Goal: Find specific page/section: Find specific page/section

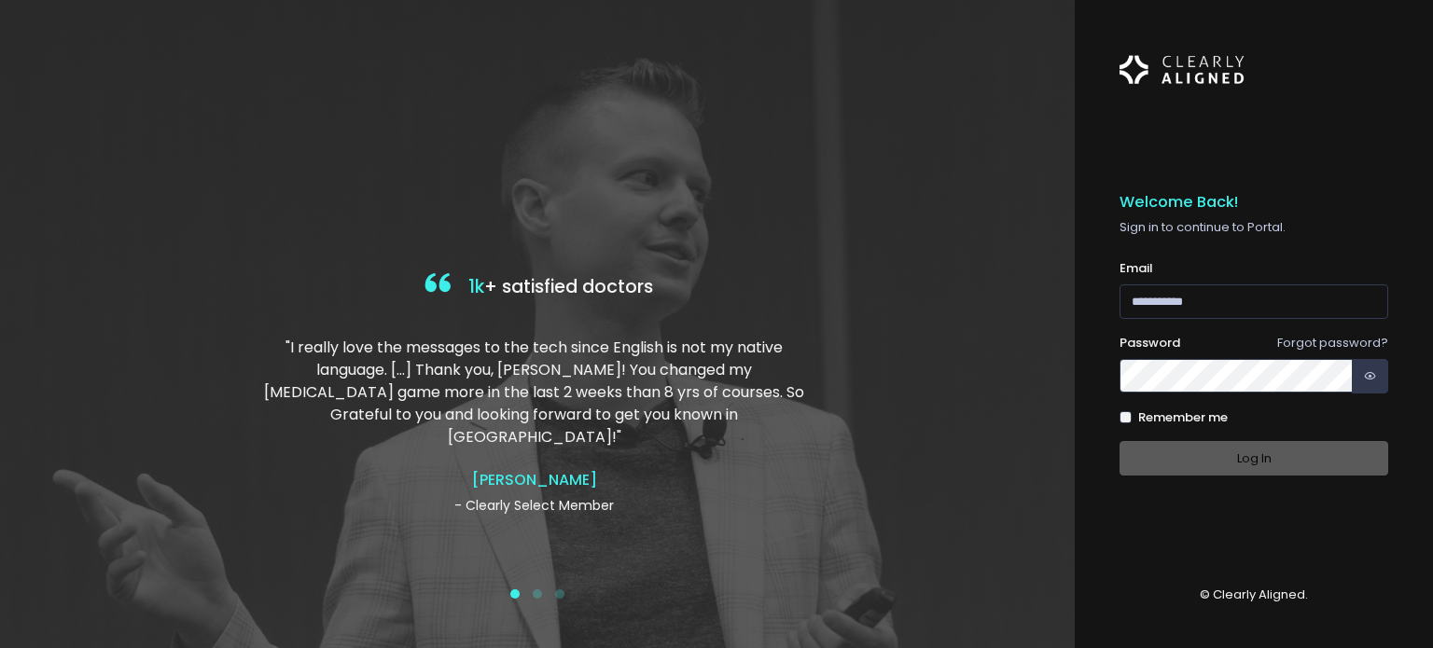
click at [1231, 282] on div "Email (Obrigatório)" at bounding box center [1253, 289] width 269 height 60
click at [1225, 298] on input "email" at bounding box center [1253, 301] width 269 height 35
click at [1212, 291] on input "email" at bounding box center [1253, 301] width 269 height 35
click at [1176, 299] on input "**********" at bounding box center [1253, 301] width 269 height 35
type input "**********"
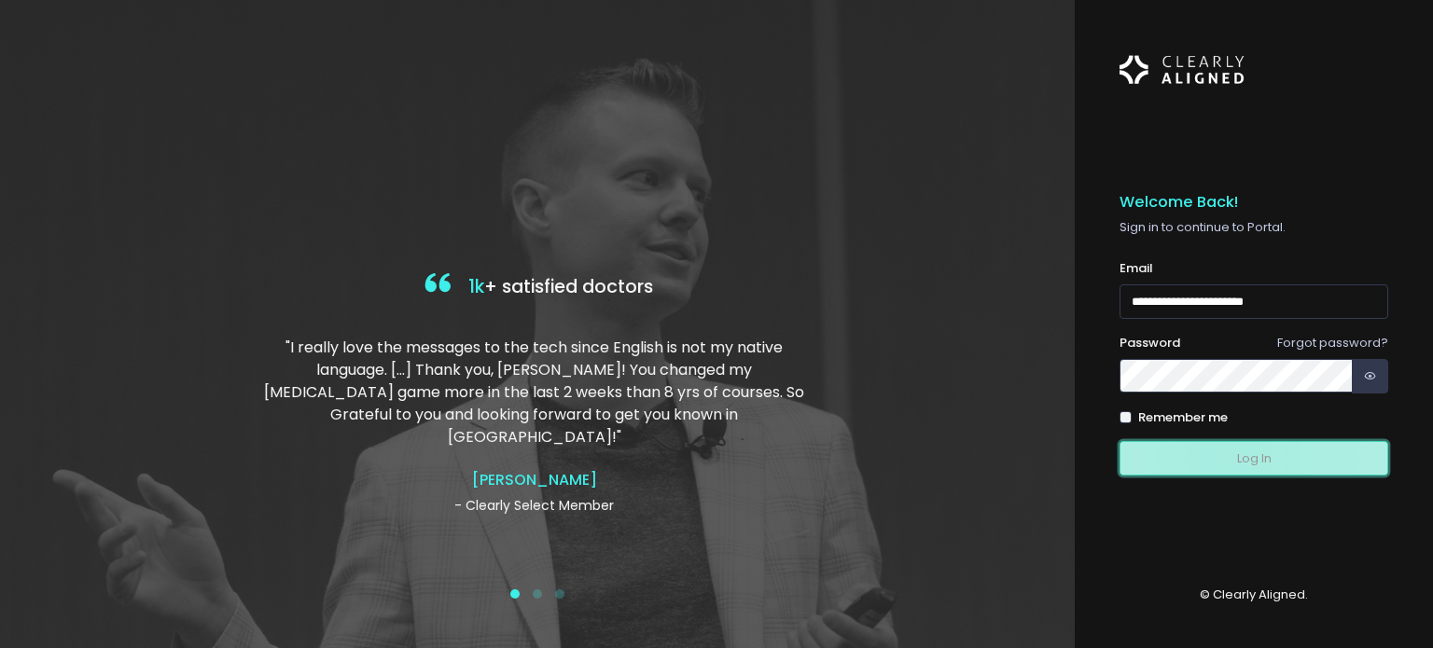
click at [1227, 455] on button "Log In" at bounding box center [1253, 458] width 269 height 35
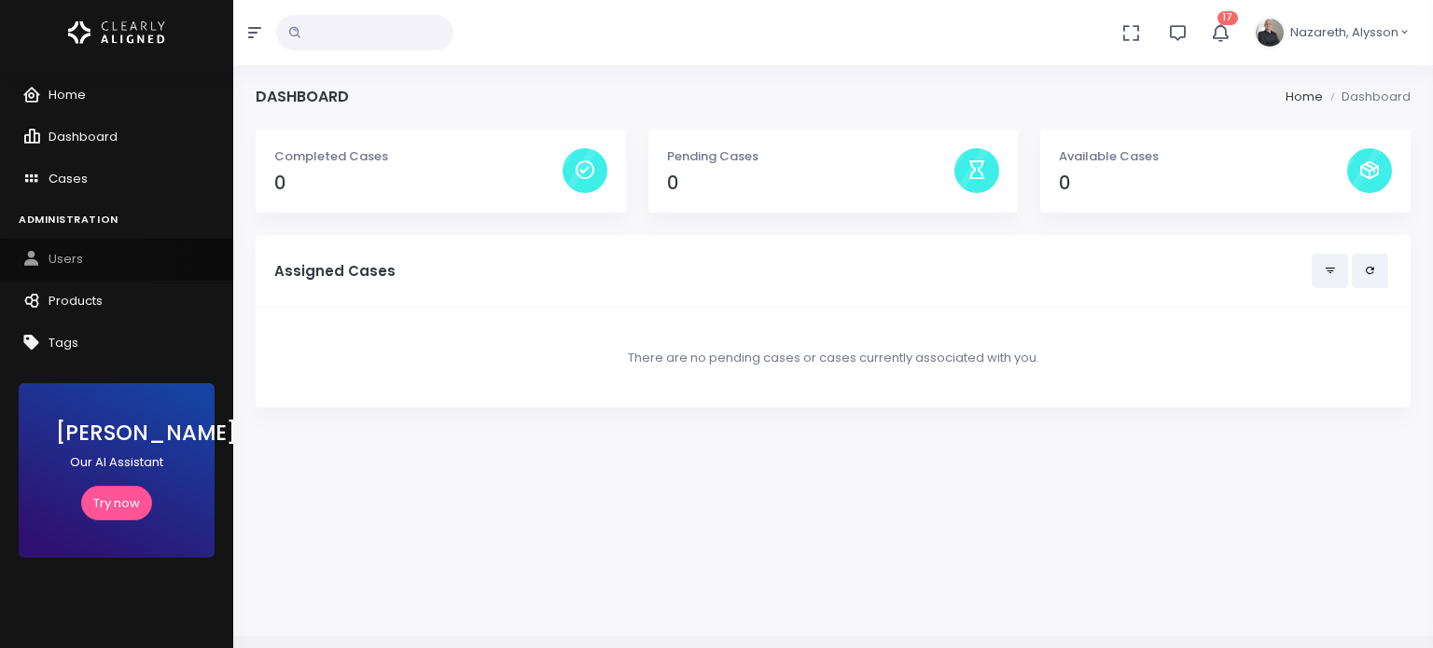
click at [74, 267] on span "Users" at bounding box center [65, 259] width 35 height 18
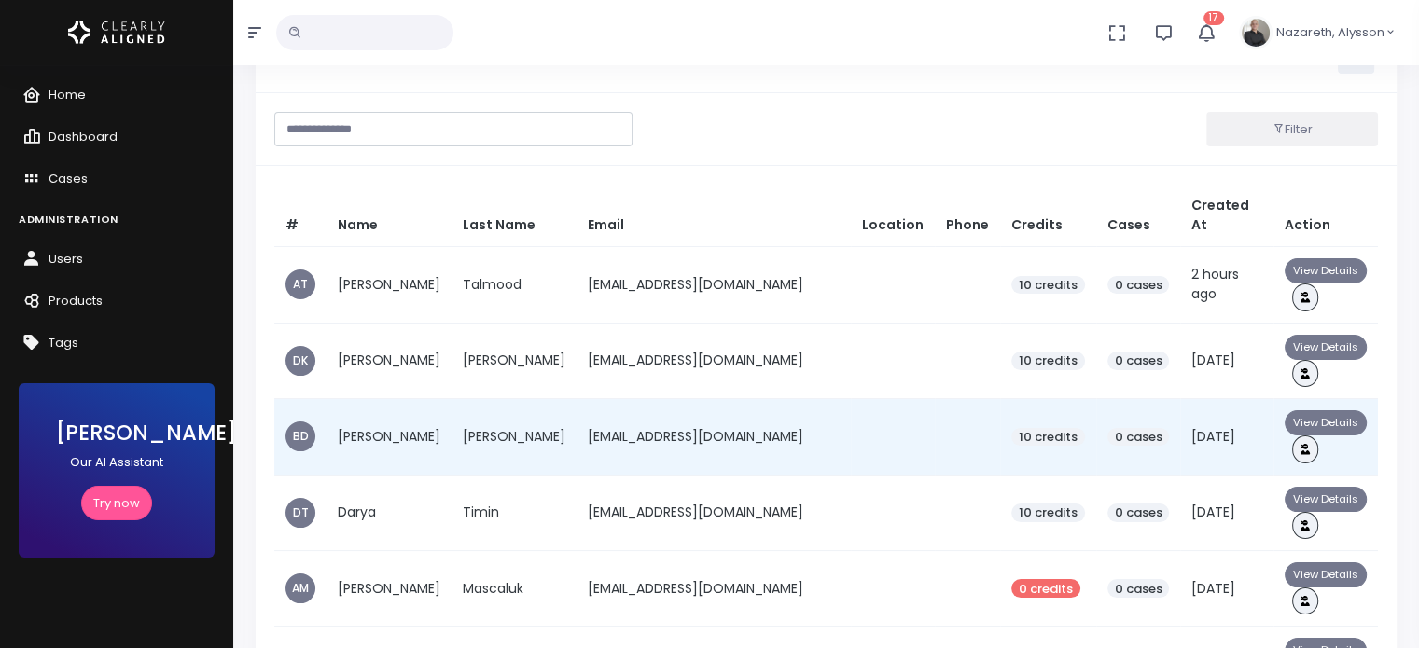
scroll to position [104, 0]
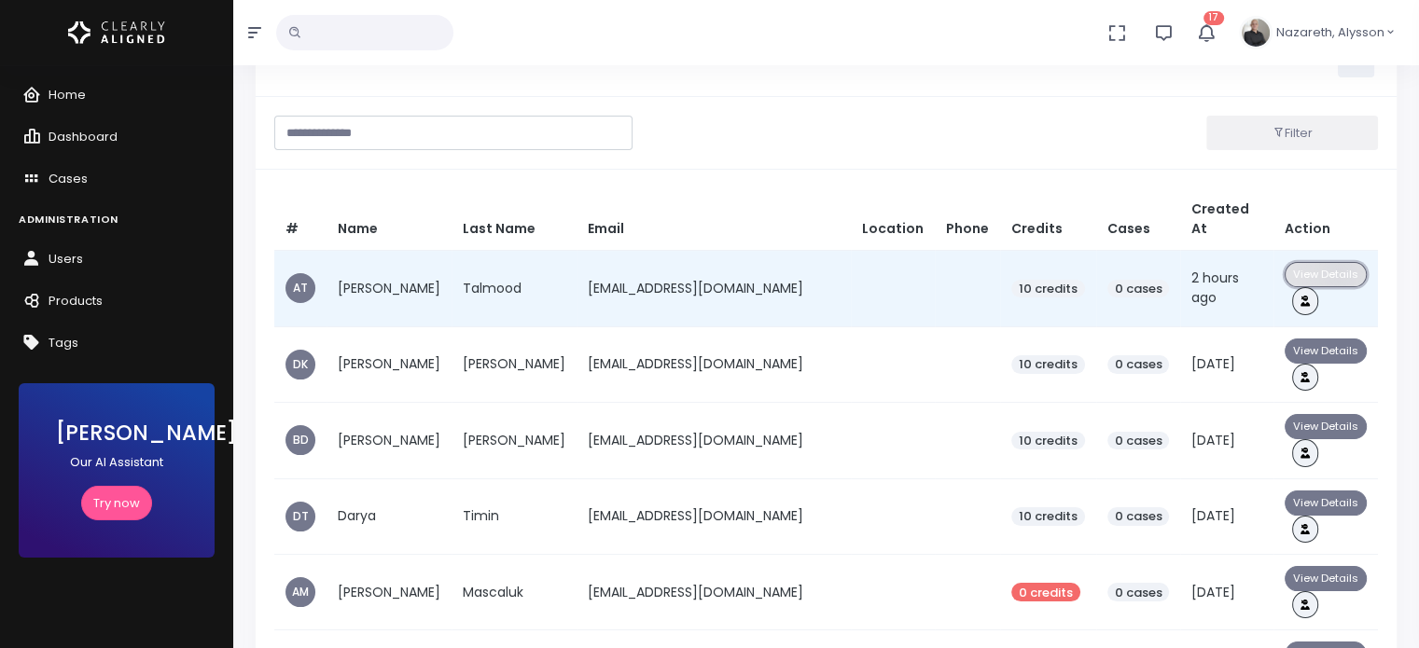
click at [1313, 262] on button "View Details" at bounding box center [1325, 274] width 82 height 25
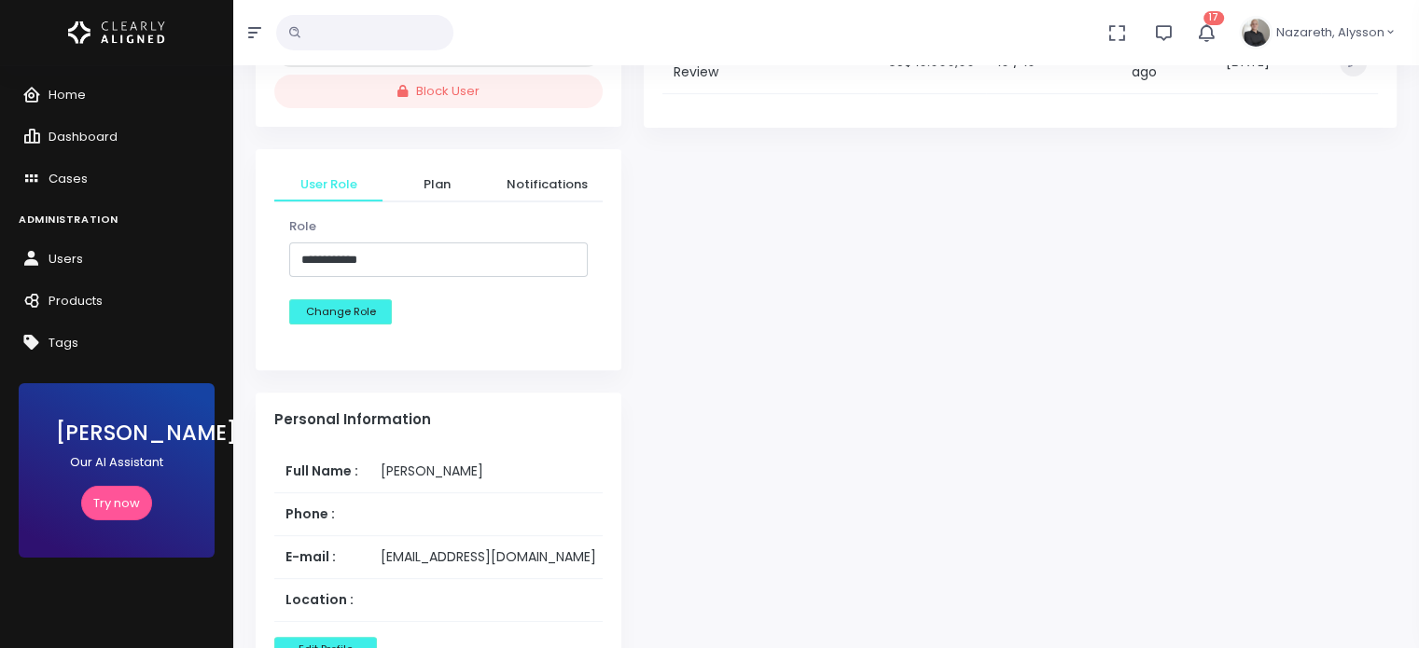
scroll to position [552, 0]
click at [1071, 208] on div "Completed Cases 0 Pending Cases 0 Available Cases 10 Cases You have not initiat…" at bounding box center [1019, 472] width 775 height 1790
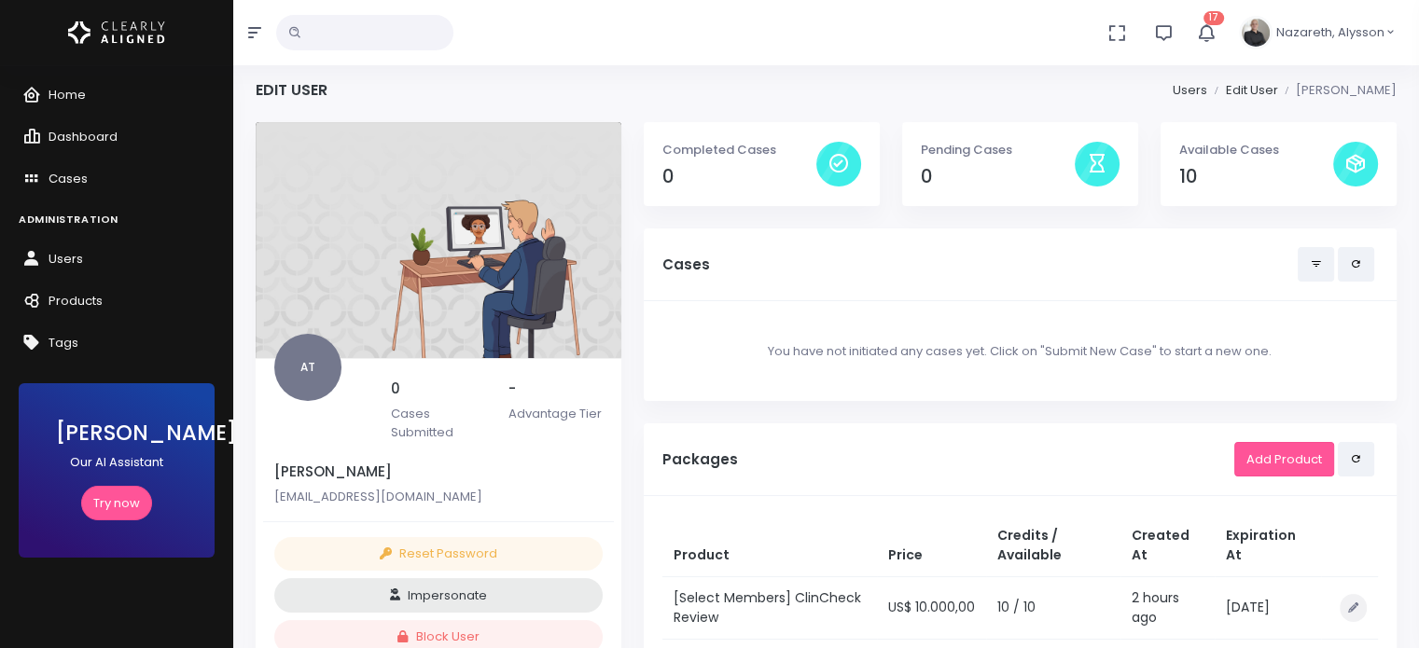
scroll to position [0, 0]
